Goal: Information Seeking & Learning: Find specific fact

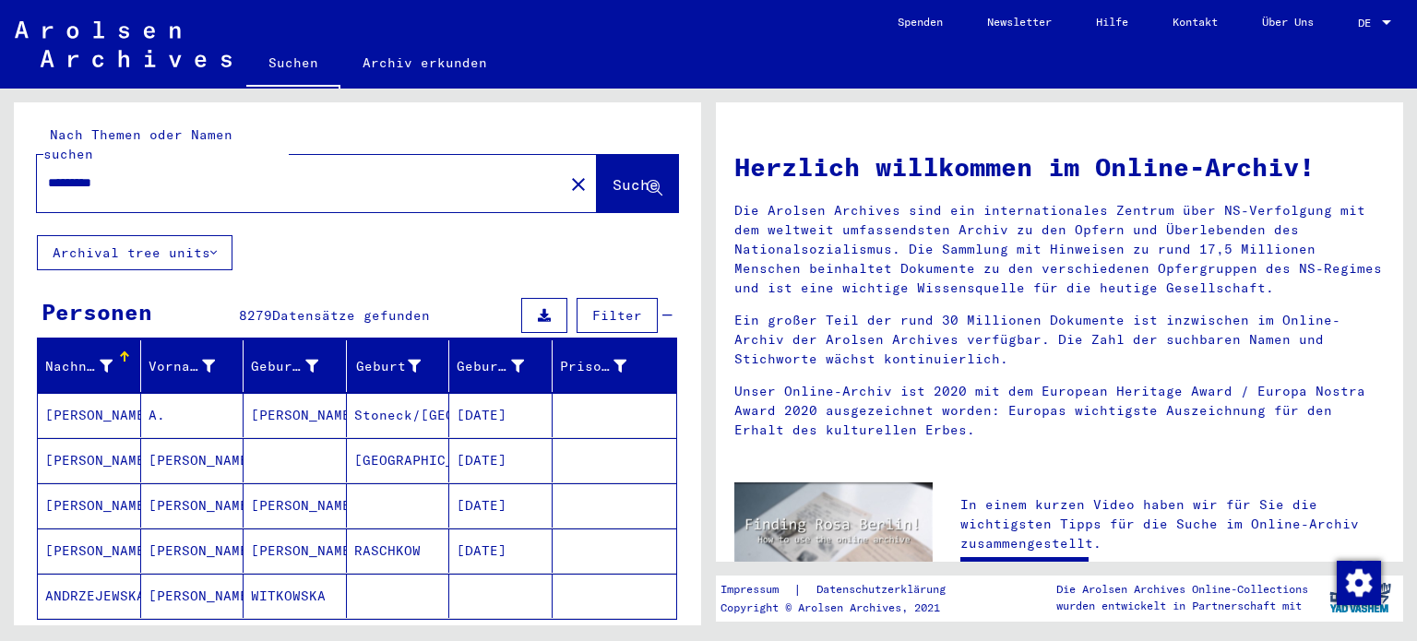
click at [205, 173] on input "*********" at bounding box center [295, 182] width 494 height 19
type input "**********"
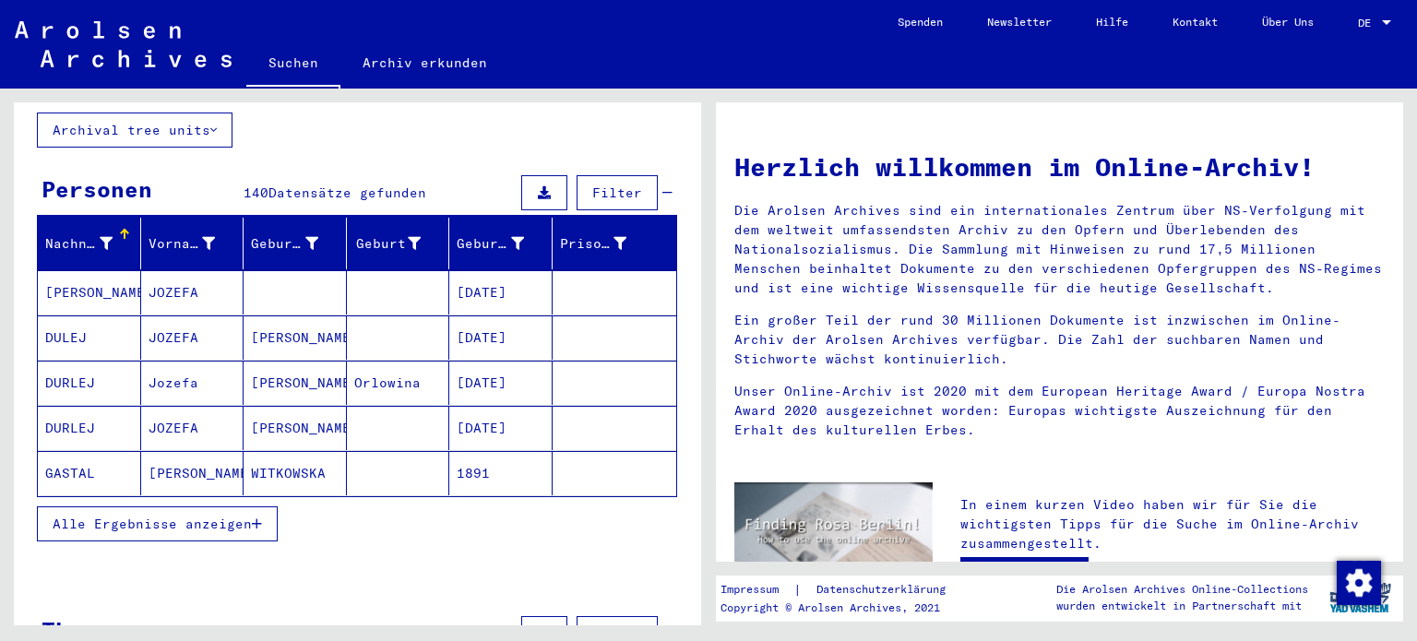
scroll to position [160, 0]
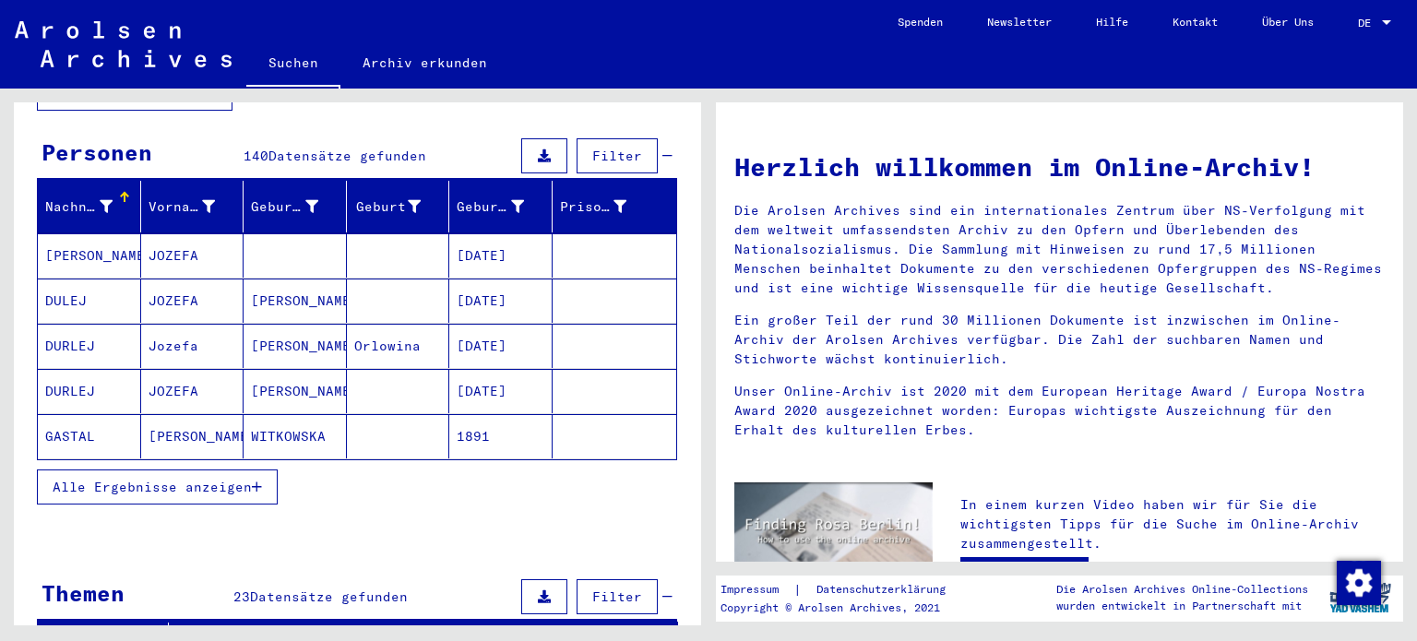
click at [128, 479] on span "Alle Ergebnisse anzeigen" at bounding box center [152, 487] width 199 height 17
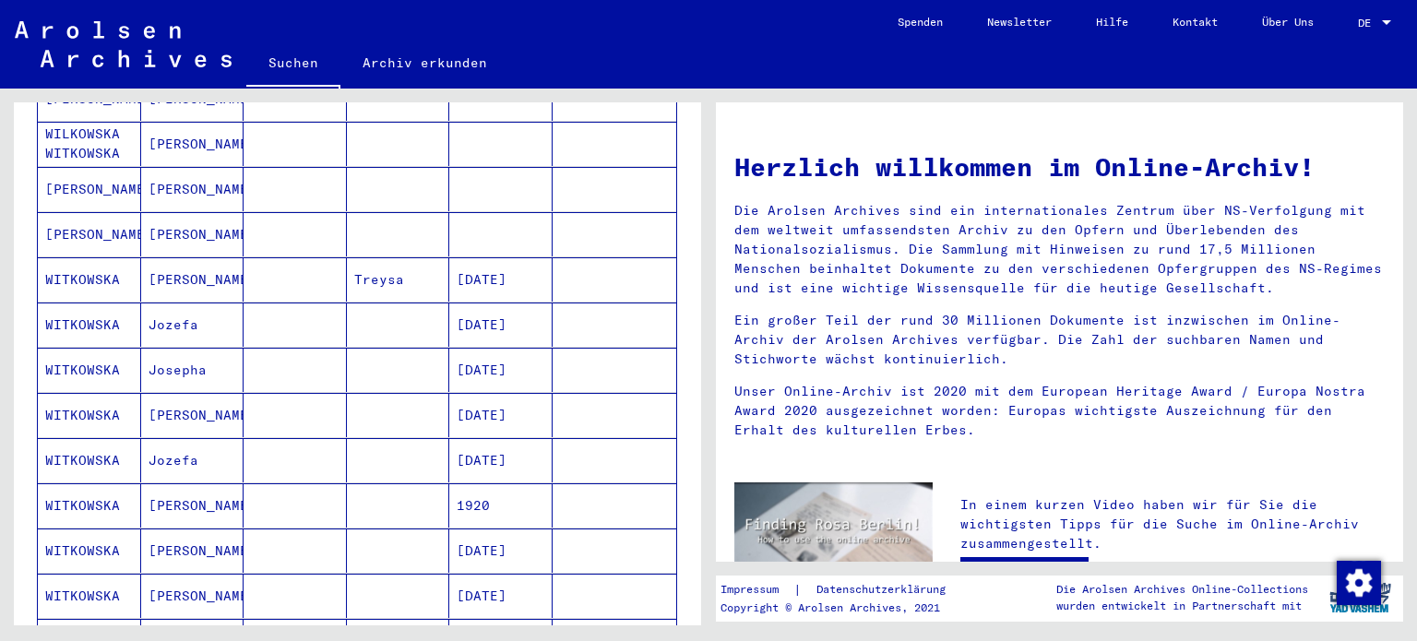
scroll to position [952, 0]
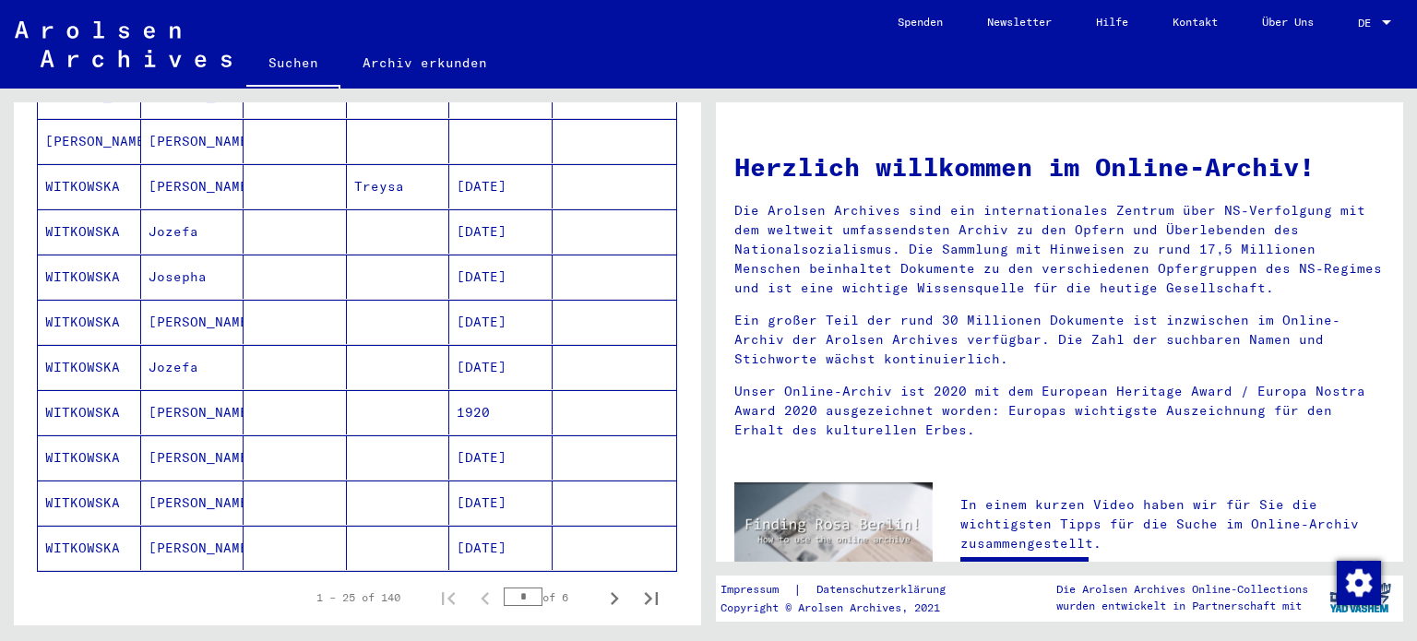
click at [469, 300] on mat-cell "[DATE]" at bounding box center [500, 322] width 103 height 44
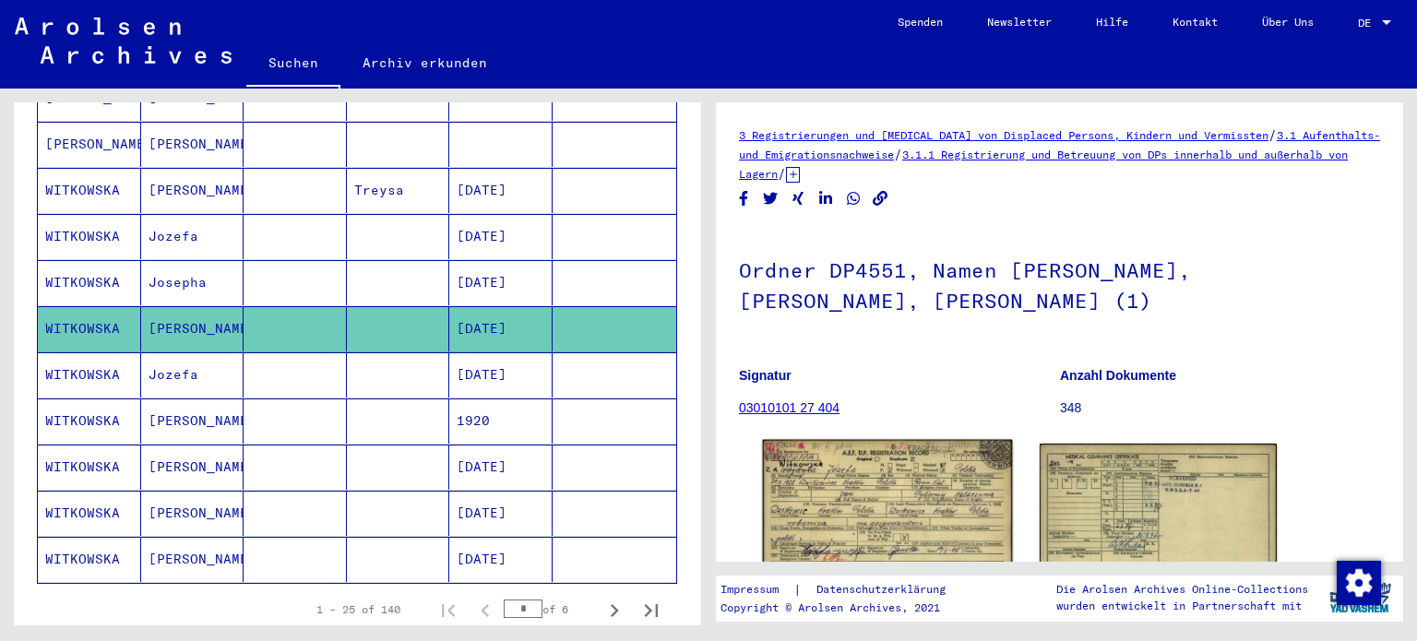
click at [918, 483] on img at bounding box center [887, 519] width 249 height 158
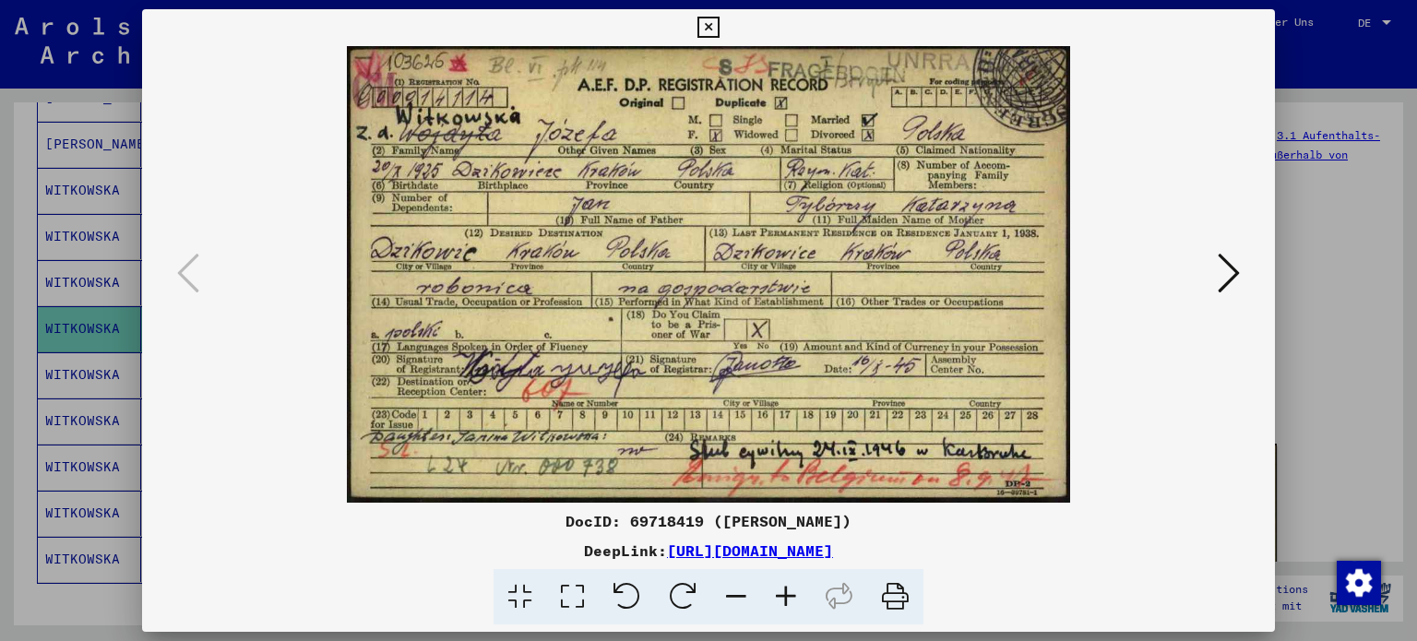
click at [711, 28] on icon at bounding box center [707, 28] width 21 height 22
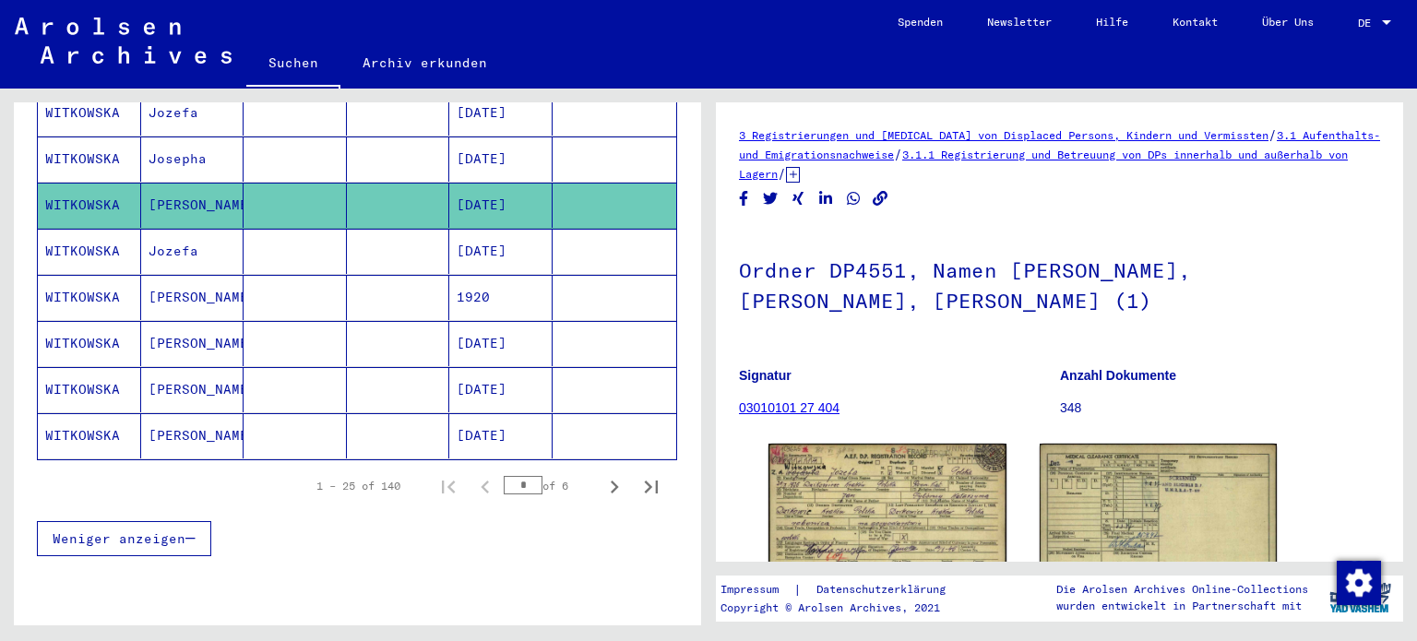
scroll to position [1092, 0]
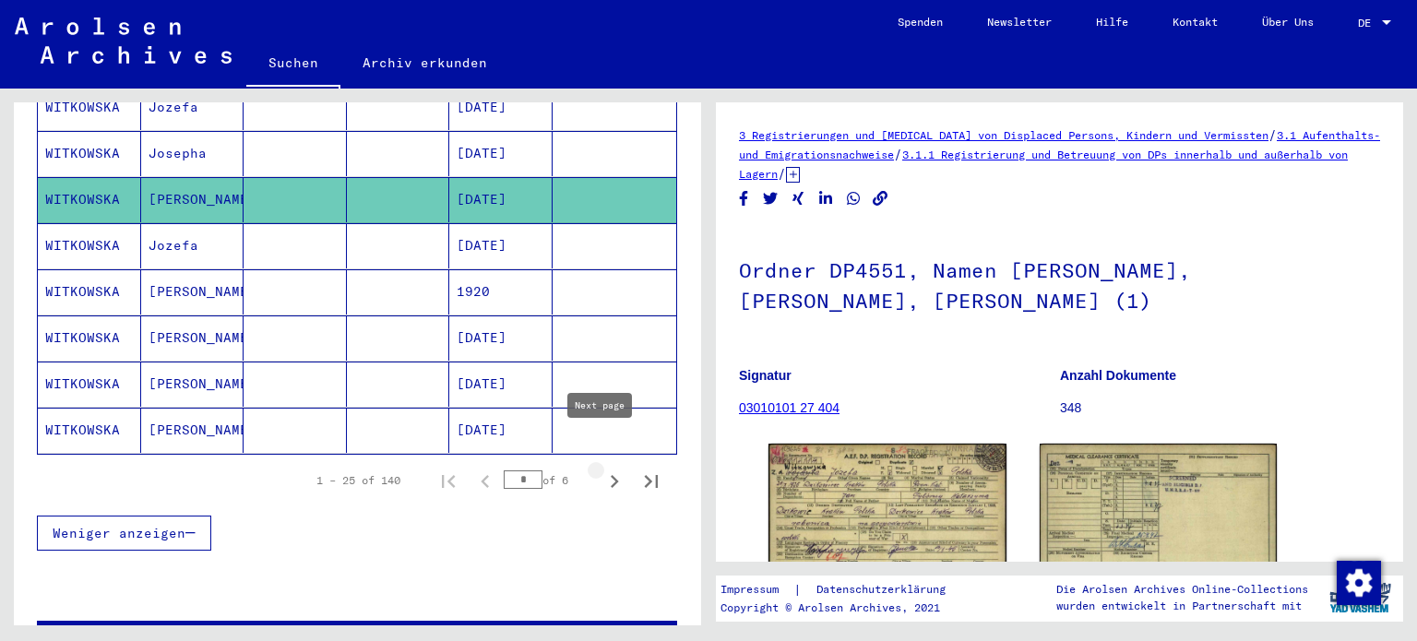
click at [601, 469] on icon "Next page" at bounding box center [614, 482] width 26 height 26
type input "*"
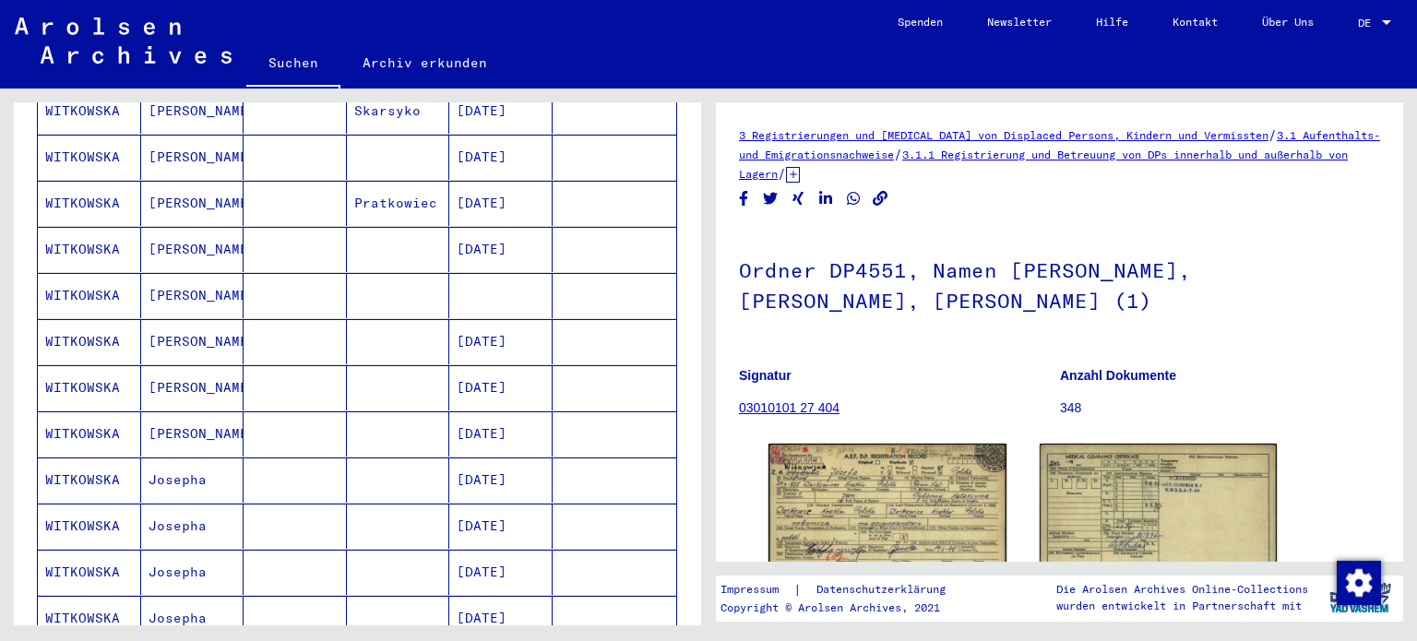
scroll to position [639, 0]
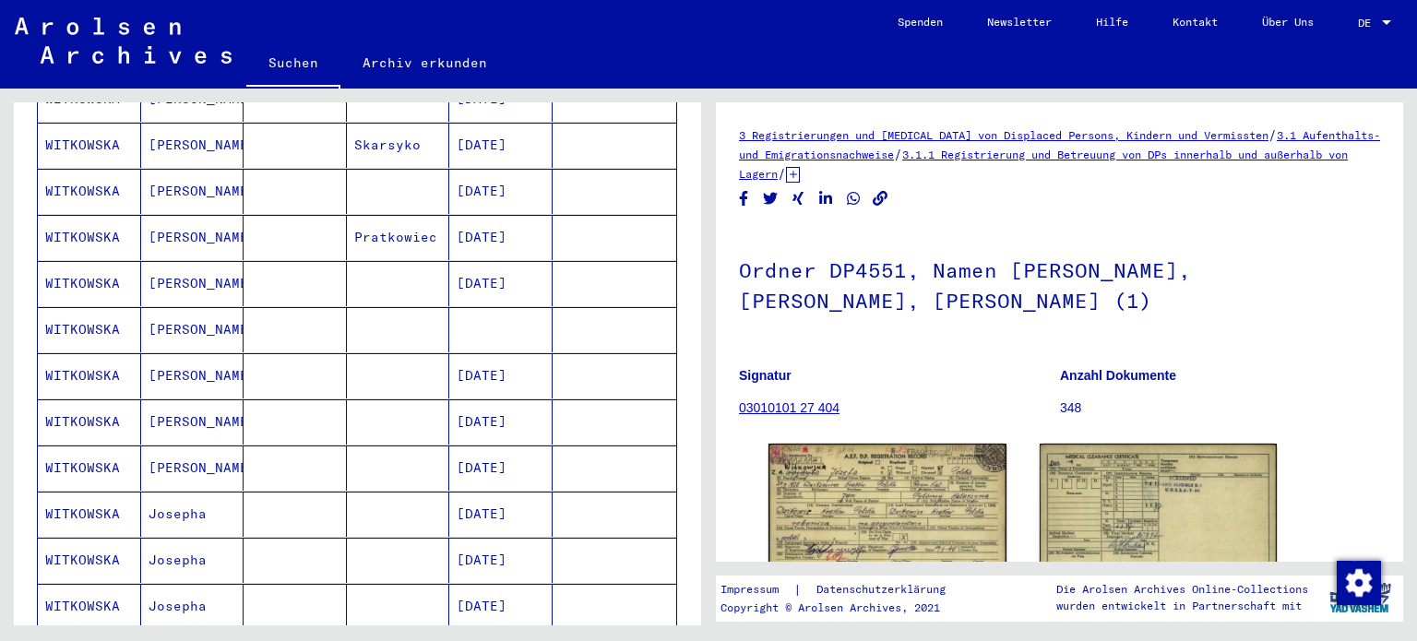
click at [188, 307] on mat-cell "[PERSON_NAME]" at bounding box center [192, 329] width 103 height 45
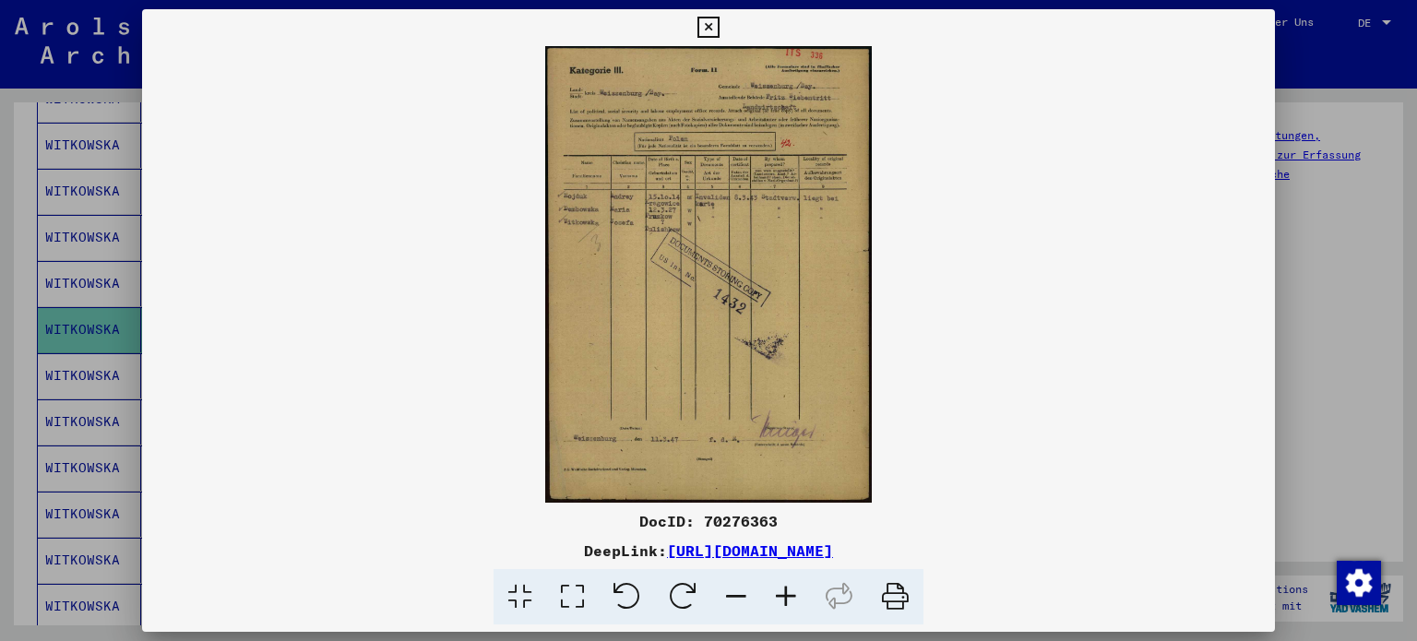
click at [697, 308] on img at bounding box center [709, 274] width 1134 height 457
click at [717, 20] on icon at bounding box center [707, 28] width 21 height 22
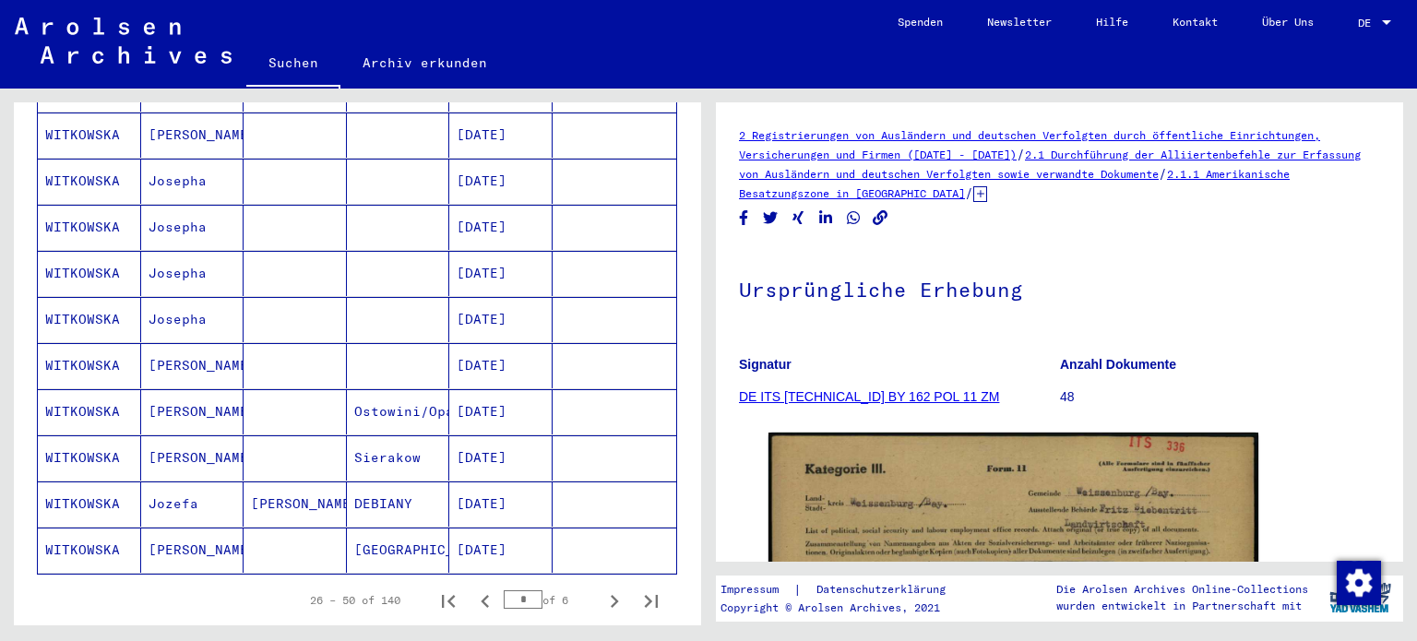
scroll to position [1010, 0]
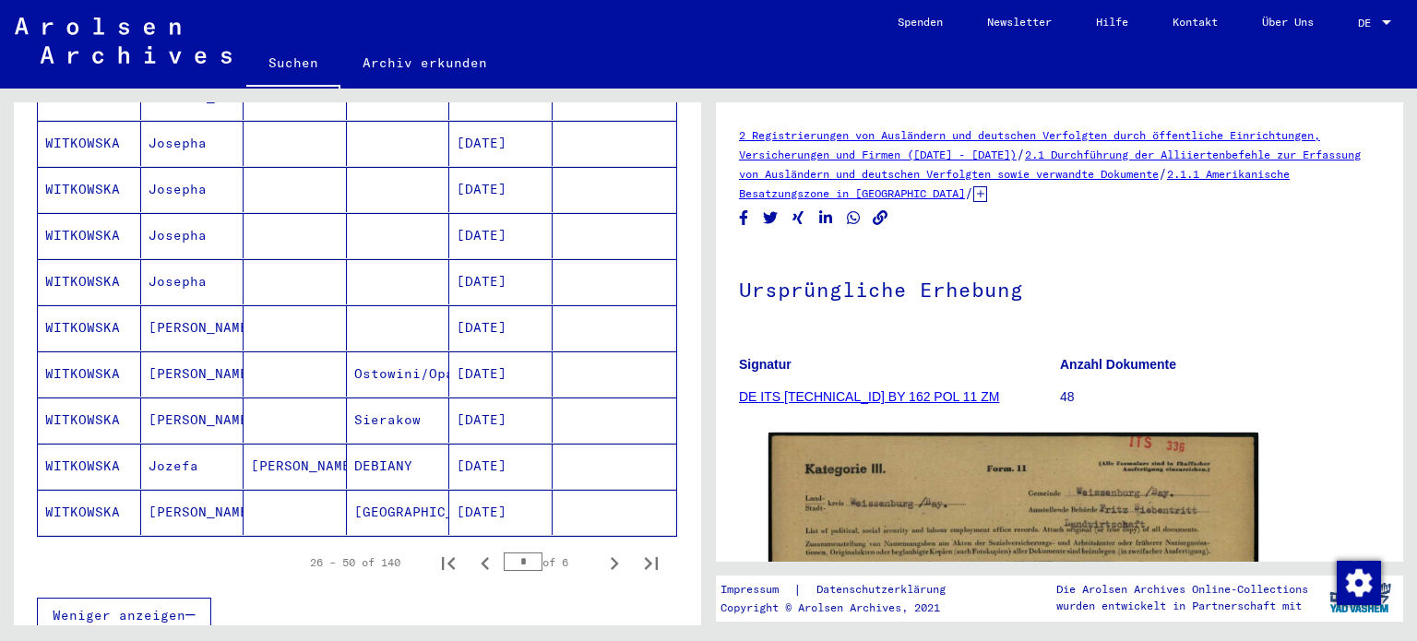
click at [458, 351] on mat-cell "[DATE]" at bounding box center [500, 373] width 103 height 45
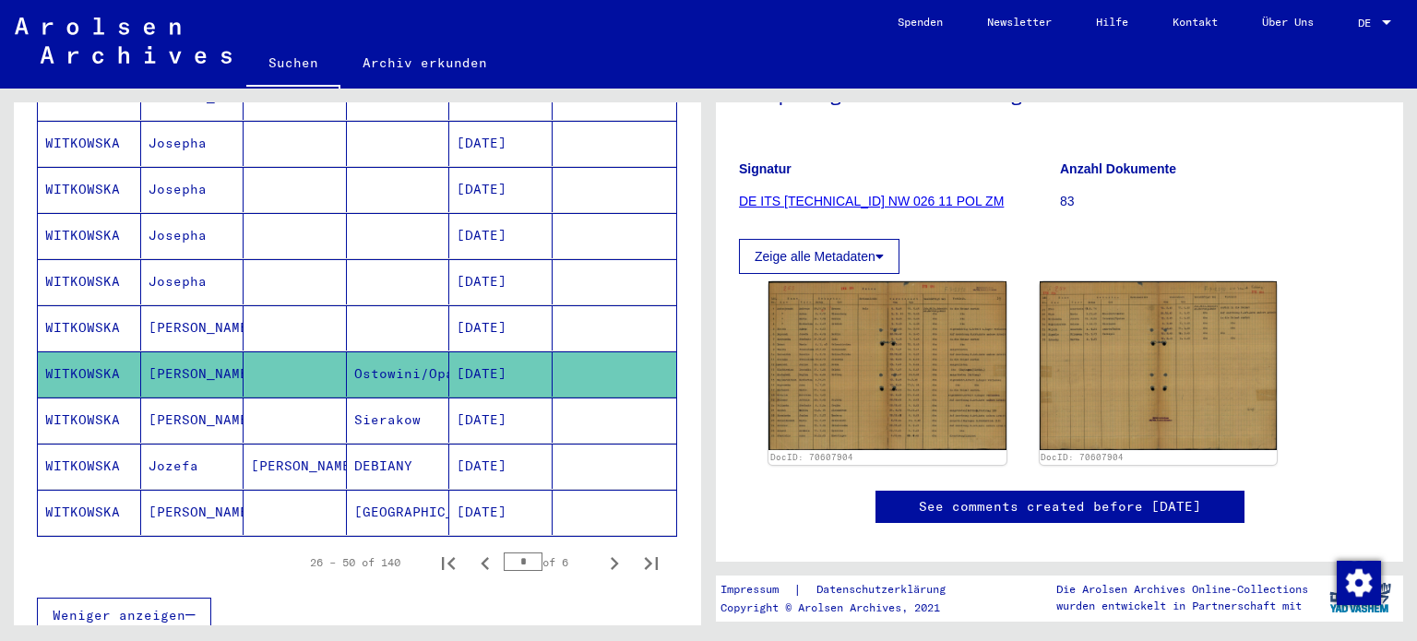
scroll to position [204, 0]
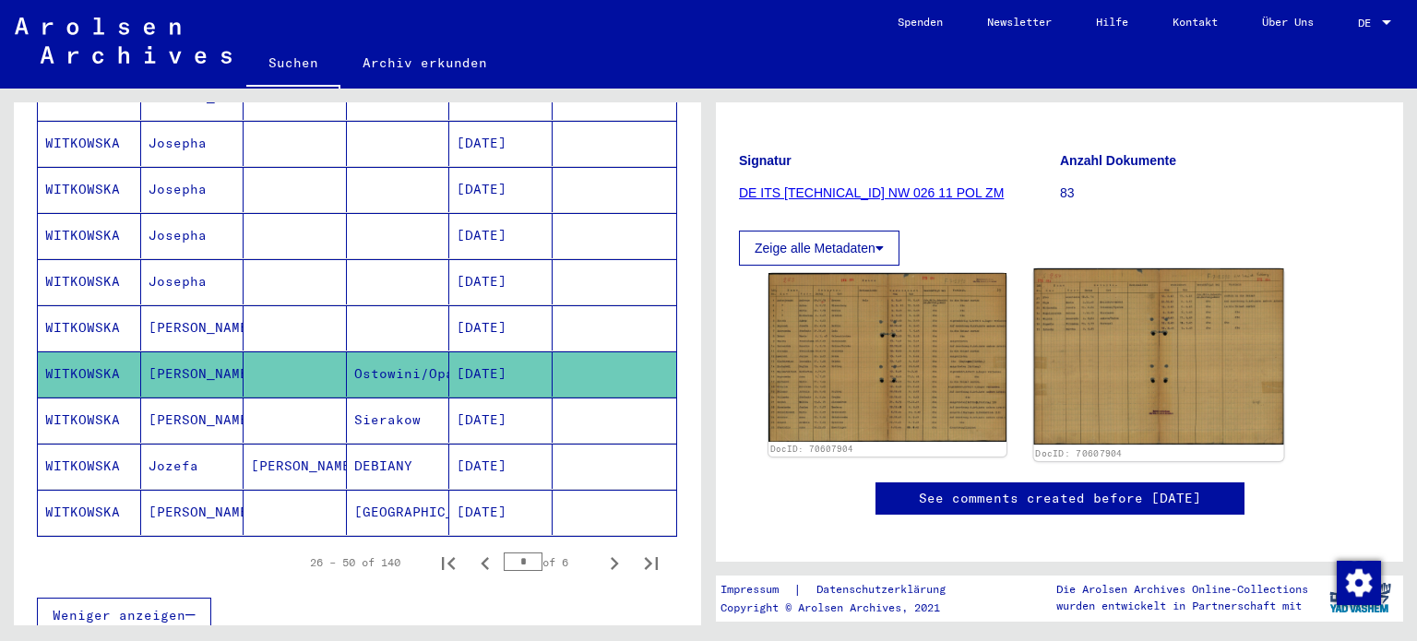
click at [1102, 317] on img at bounding box center [1157, 356] width 249 height 177
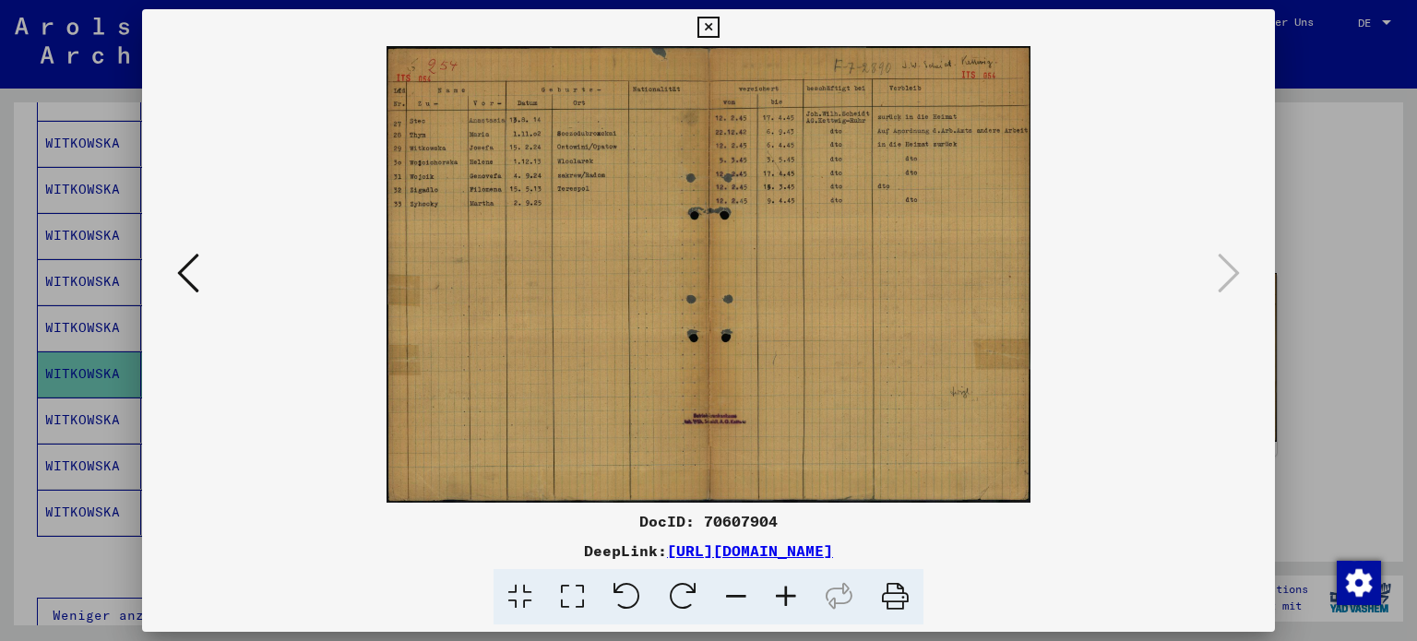
click at [699, 27] on icon at bounding box center [707, 28] width 21 height 22
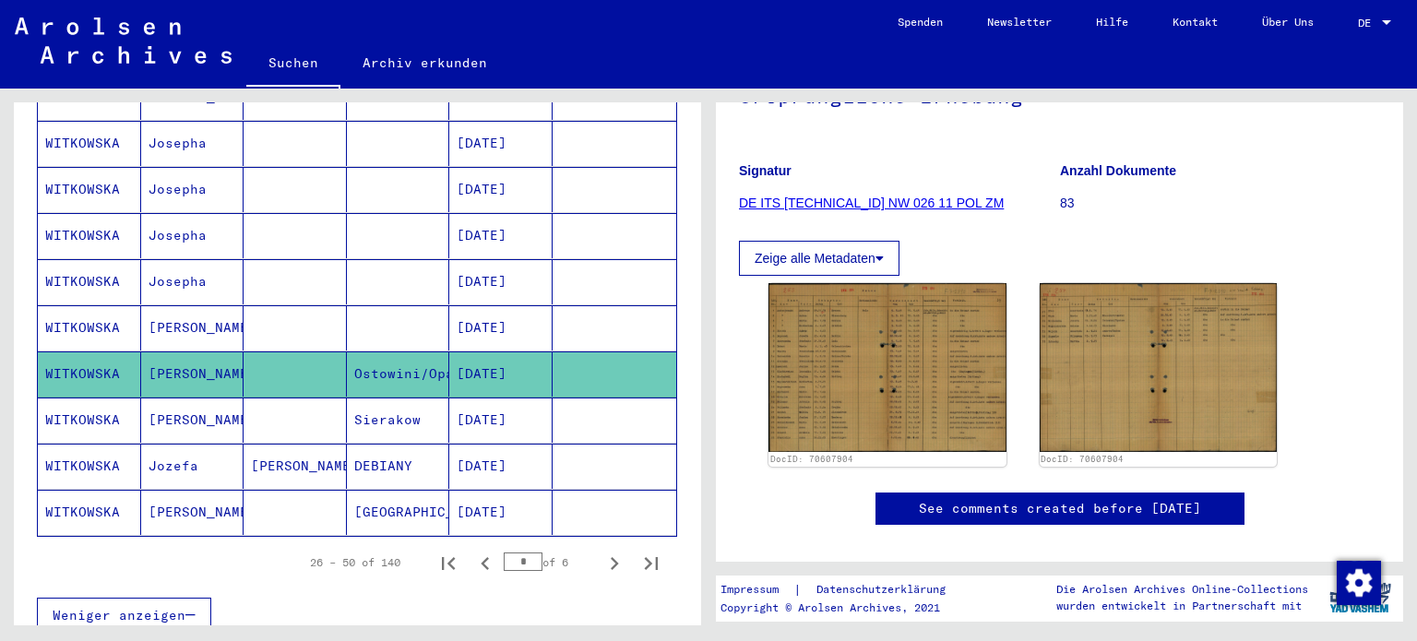
drag, startPoint x: 1384, startPoint y: 265, endPoint x: 1353, endPoint y: 115, distance: 152.5
click at [1353, 115] on yv-its-full-details "2 Registrierungen von Ausländern und deutschen Verfolgten durch öffentliche Ein…" at bounding box center [1059, 247] width 687 height 631
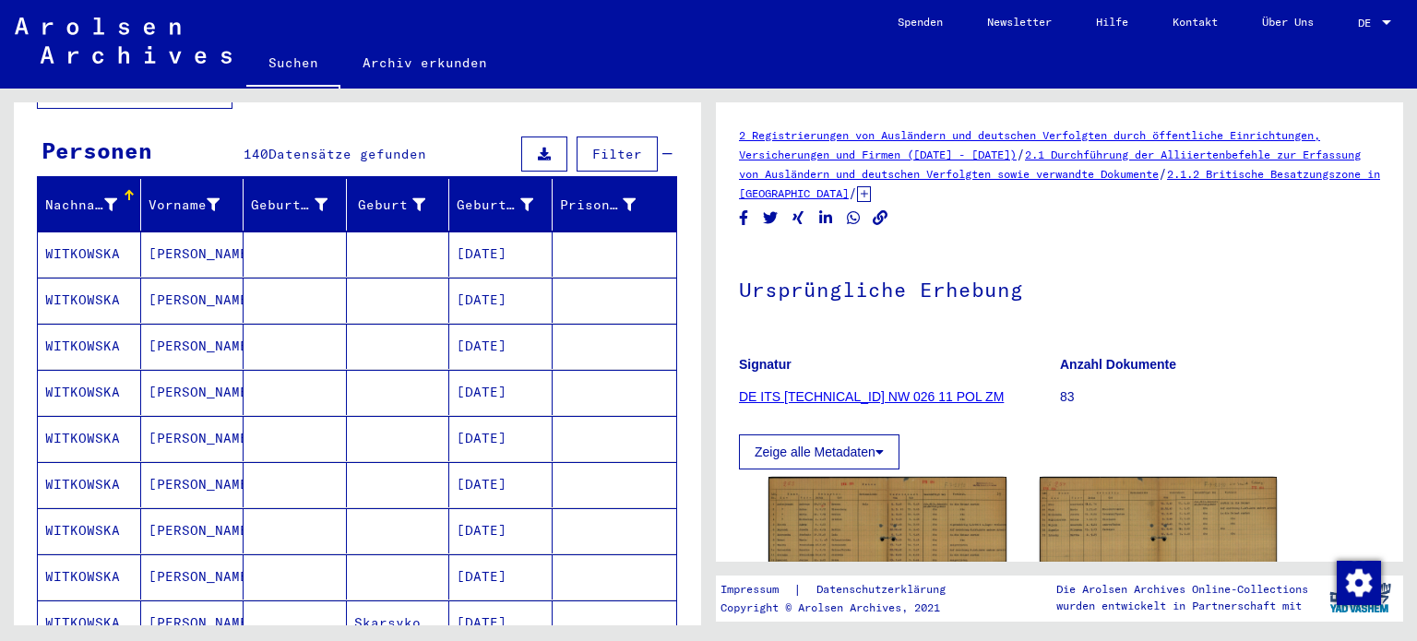
scroll to position [0, 0]
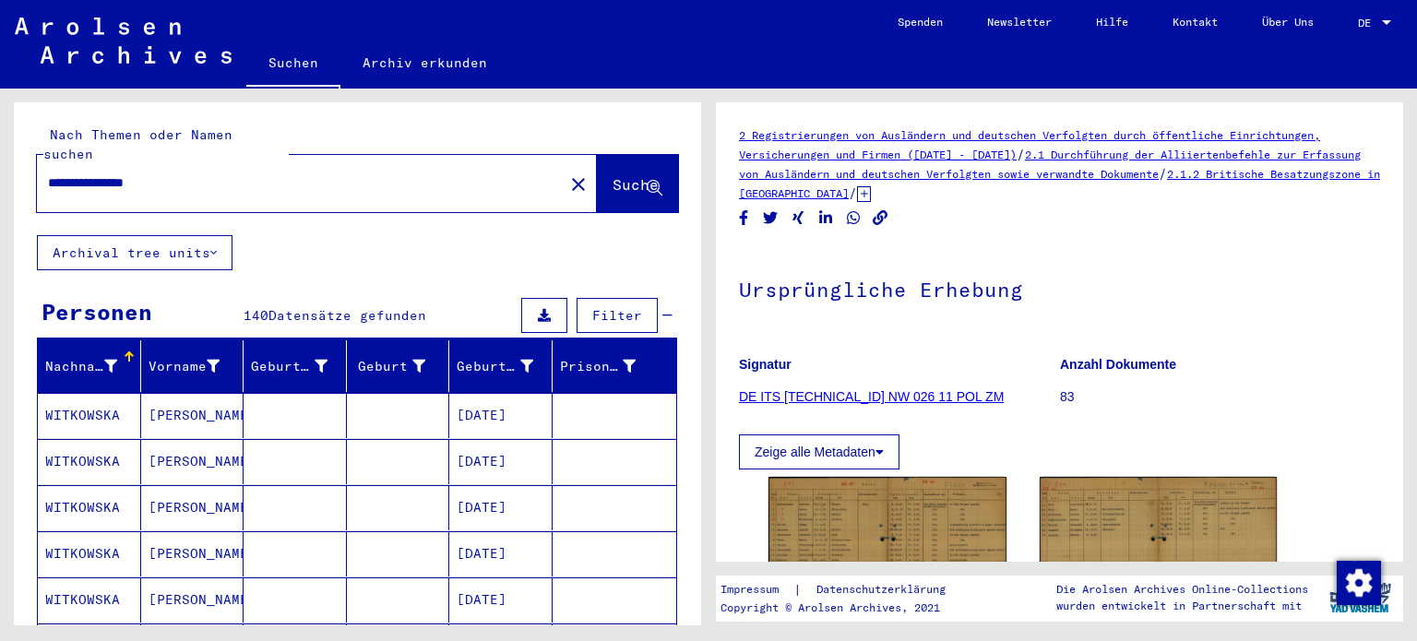
click at [365, 173] on input "**********" at bounding box center [300, 182] width 505 height 19
click at [597, 169] on button "Suche" at bounding box center [637, 183] width 81 height 57
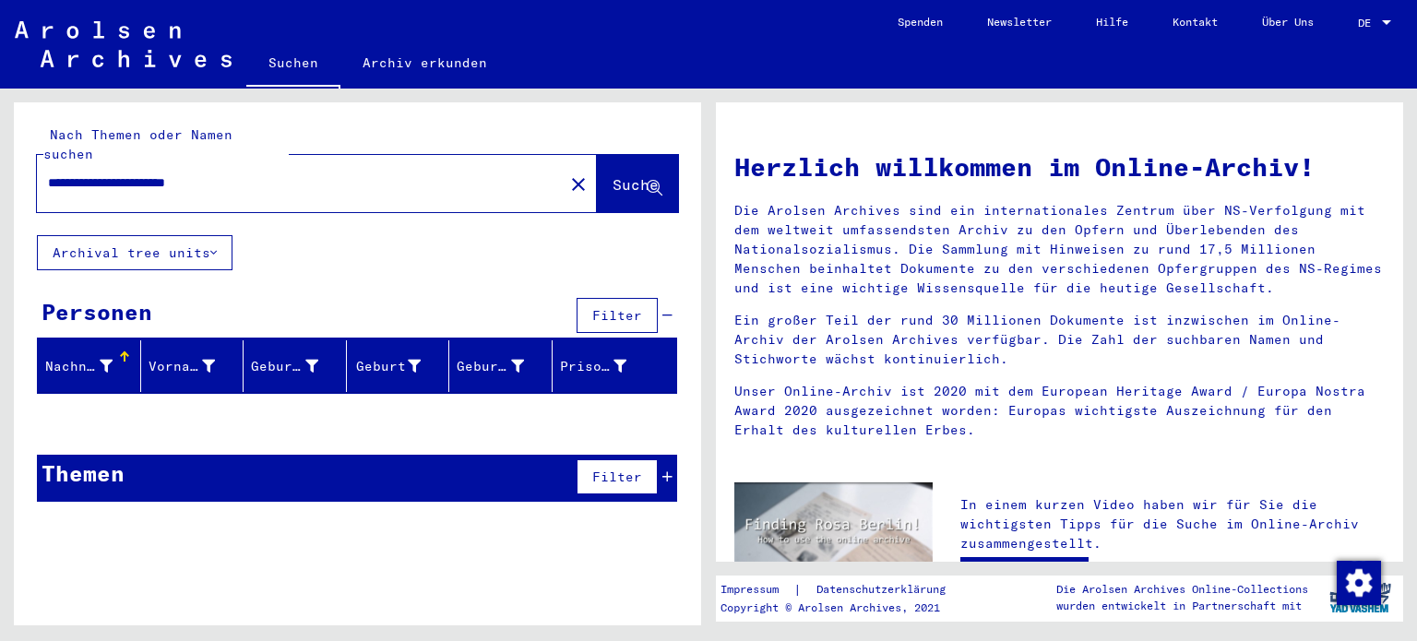
click at [220, 173] on input "**********" at bounding box center [295, 182] width 494 height 19
click at [222, 173] on input "**********" at bounding box center [295, 182] width 494 height 19
click at [597, 156] on button "Suche" at bounding box center [637, 183] width 81 height 57
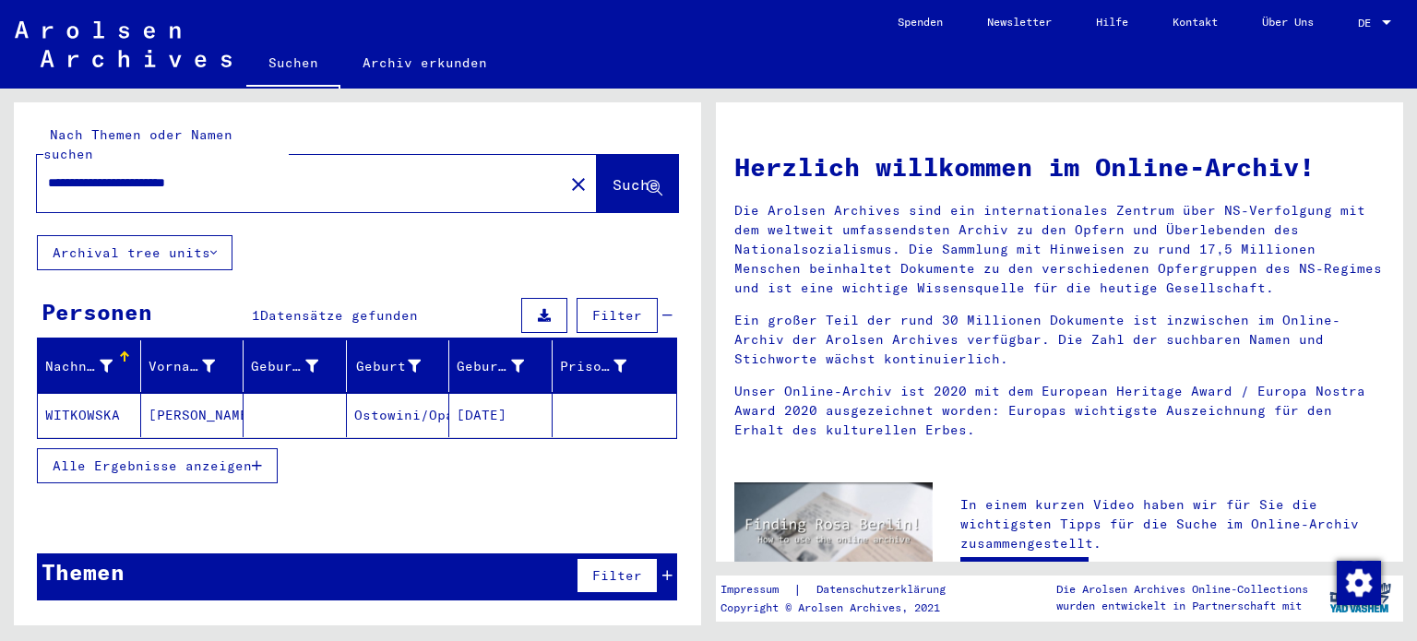
click at [388, 393] on mat-cell "Ostowini/Opatow" at bounding box center [398, 415] width 103 height 44
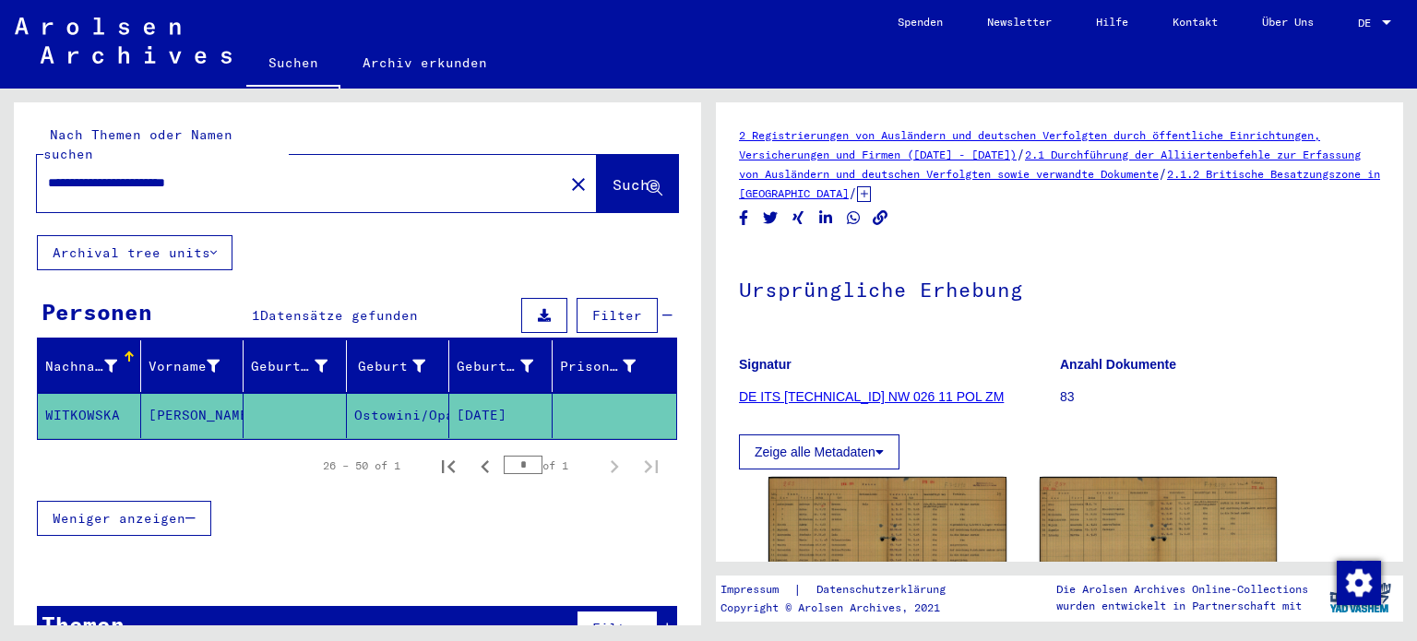
drag, startPoint x: 185, startPoint y: 161, endPoint x: 291, endPoint y: 173, distance: 105.8
click at [291, 173] on div "**********" at bounding box center [295, 183] width 516 height 42
type input "**********"
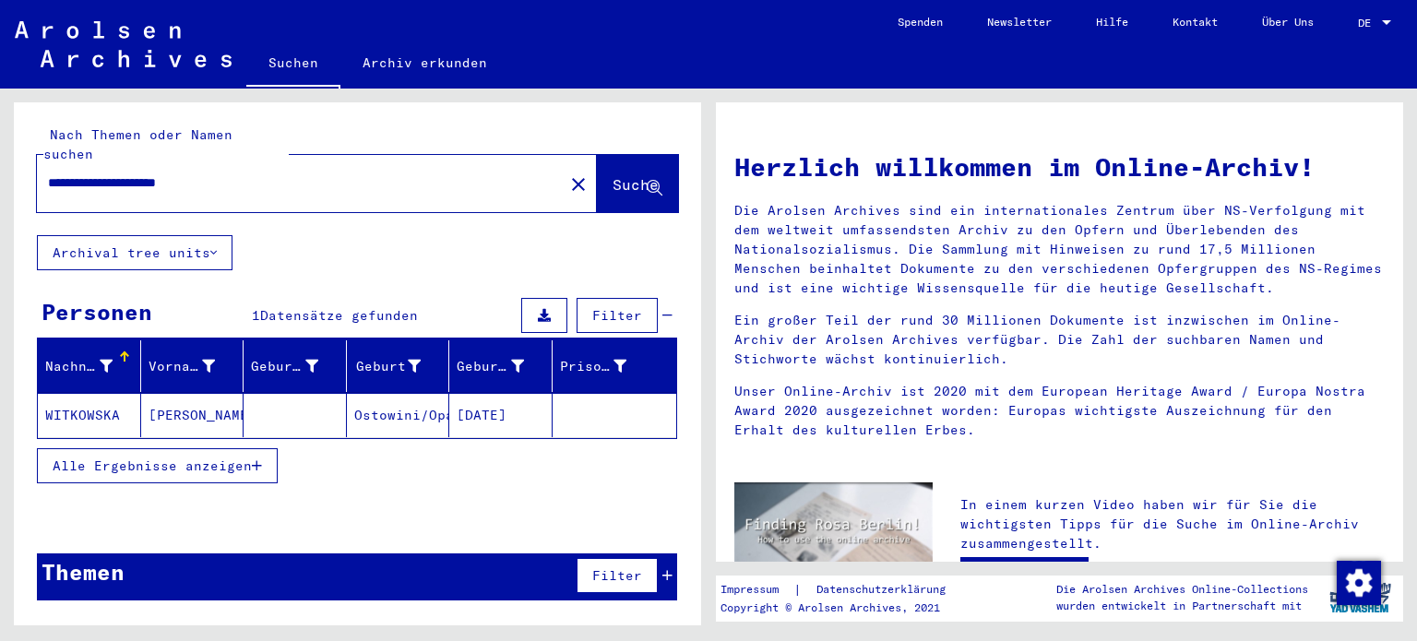
click at [247, 458] on span "Alle Ergebnisse anzeigen" at bounding box center [152, 466] width 199 height 17
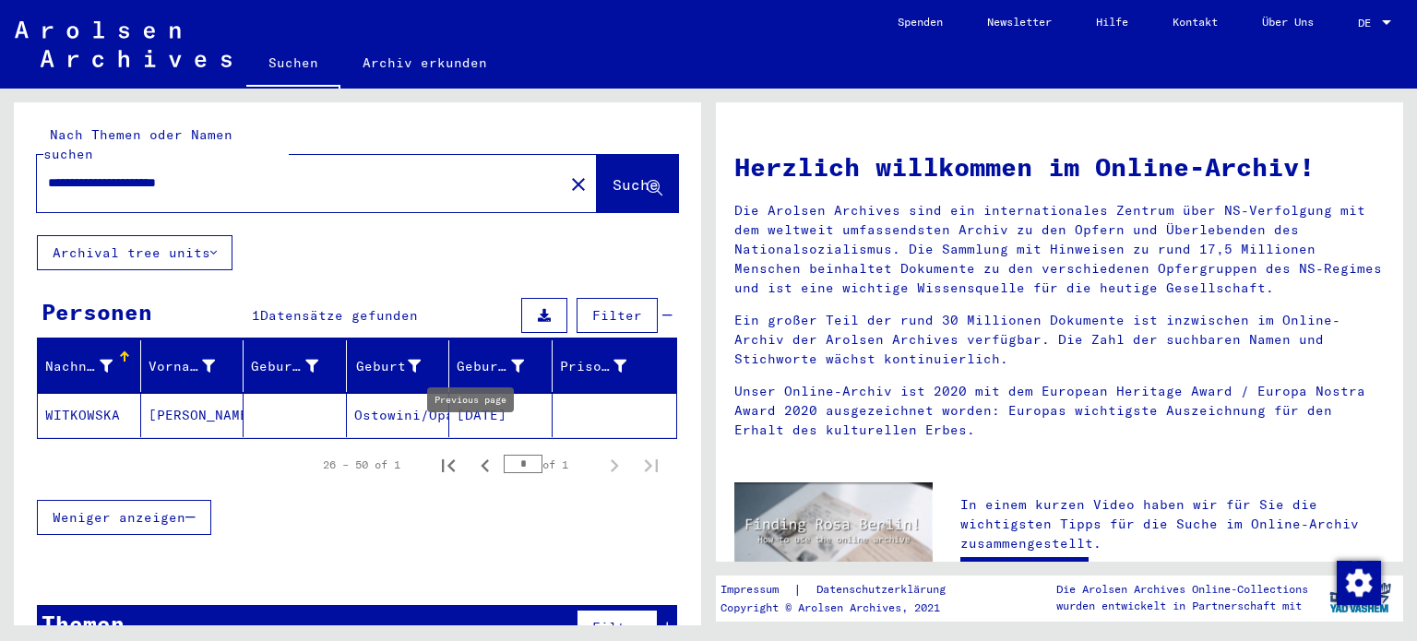
click at [472, 453] on icon "Previous page" at bounding box center [485, 466] width 26 height 26
type input "*"
click at [452, 393] on mat-cell "[DATE]" at bounding box center [500, 415] width 103 height 44
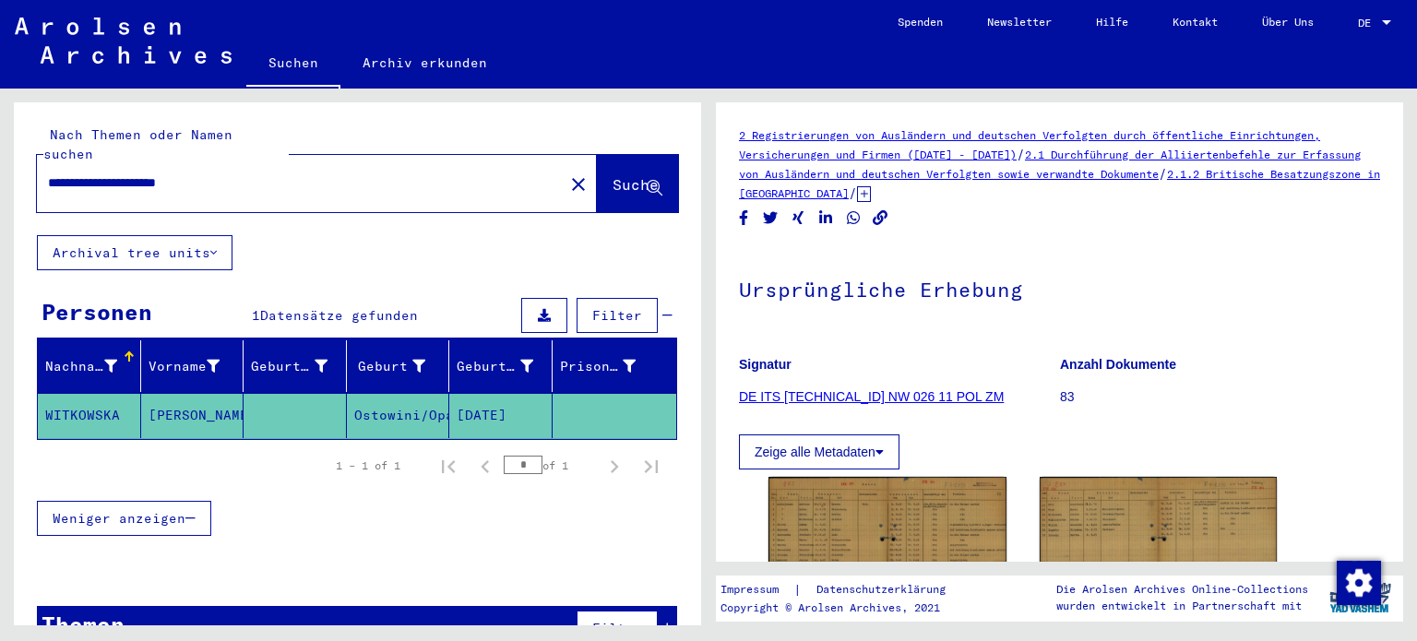
click at [862, 392] on link "DE ITS [TECHNICAL_ID] NW 026 11 POL ZM" at bounding box center [871, 396] width 265 height 15
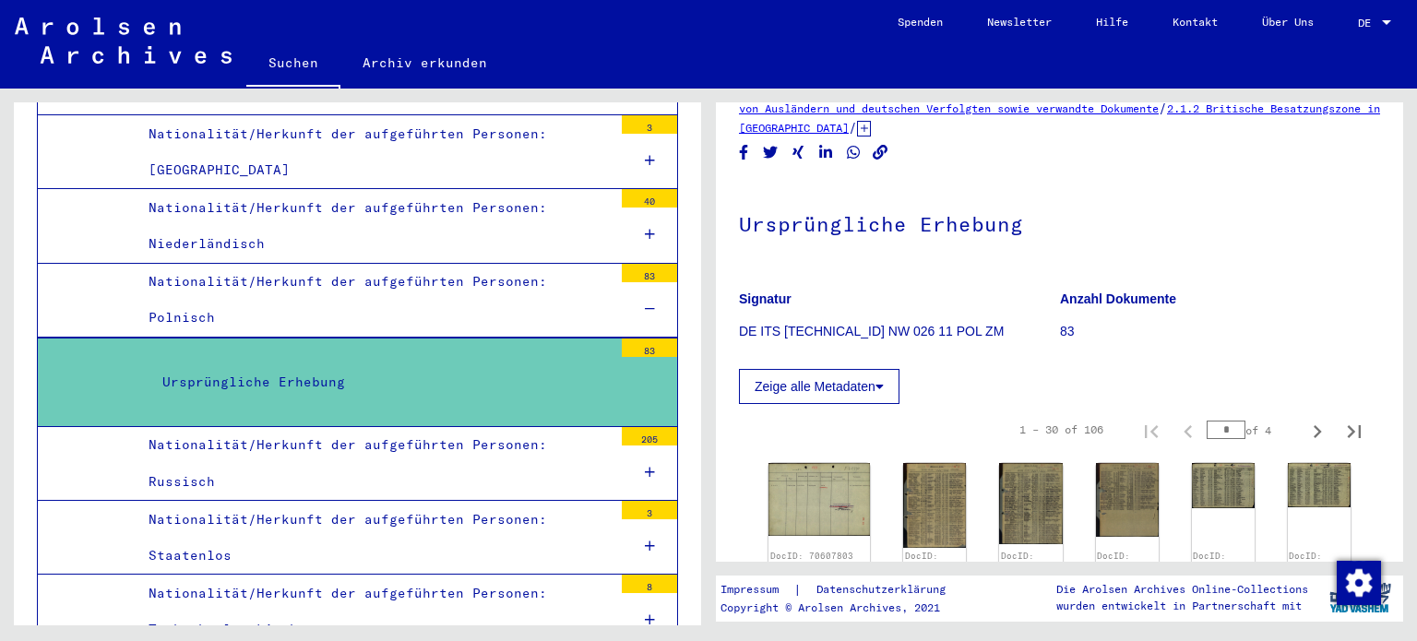
scroll to position [70, 0]
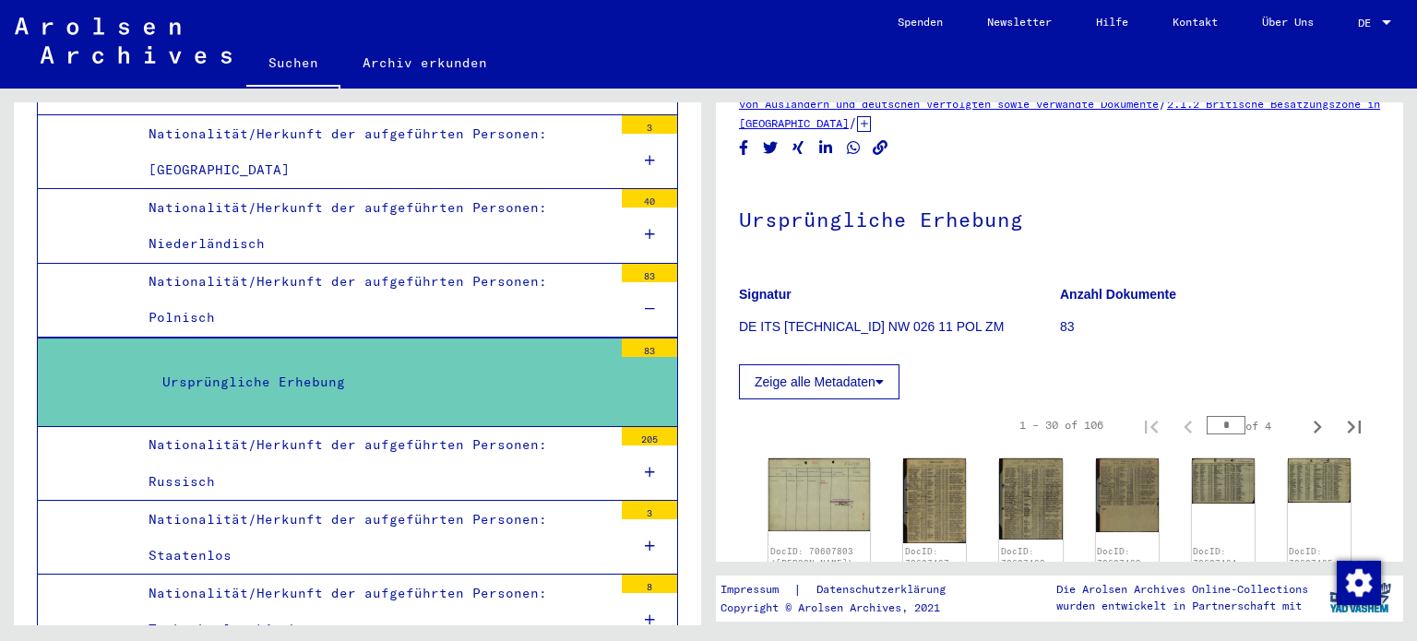
click at [627, 339] on div "83" at bounding box center [649, 348] width 55 height 18
click at [915, 516] on img at bounding box center [934, 500] width 66 height 89
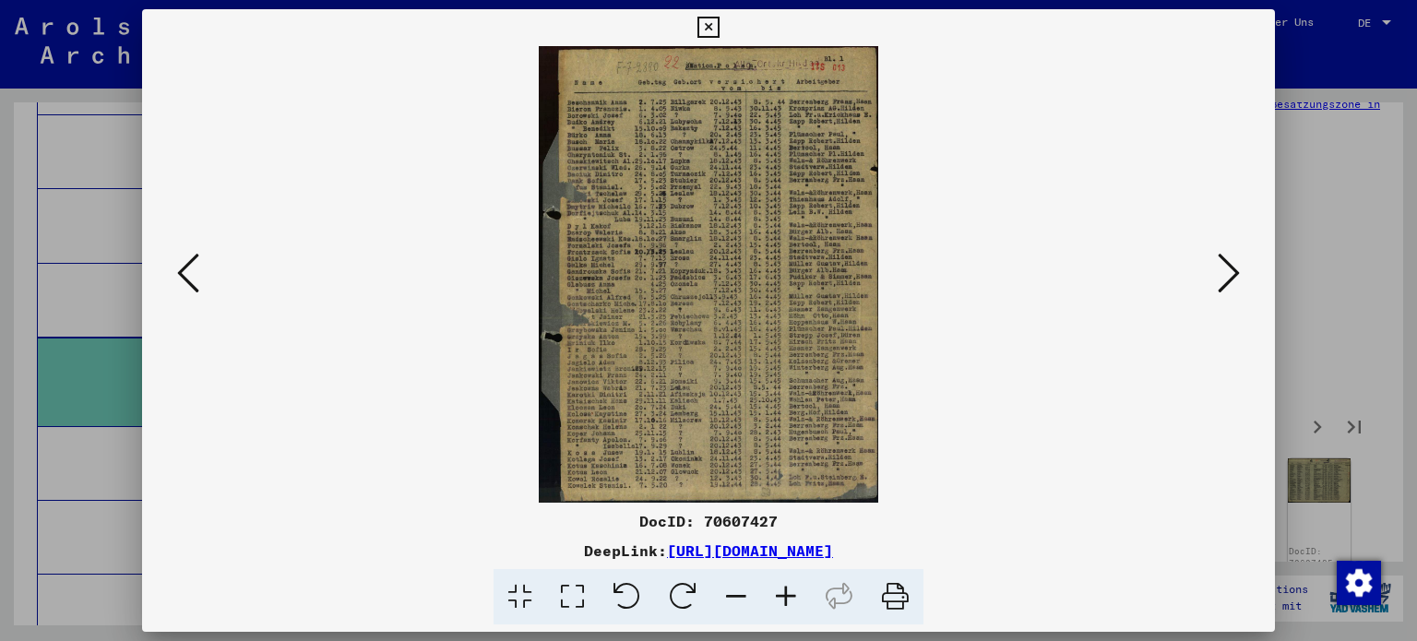
click at [710, 352] on img at bounding box center [709, 274] width 1008 height 457
click at [705, 25] on icon at bounding box center [707, 28] width 21 height 22
